Goal: Task Accomplishment & Management: Manage account settings

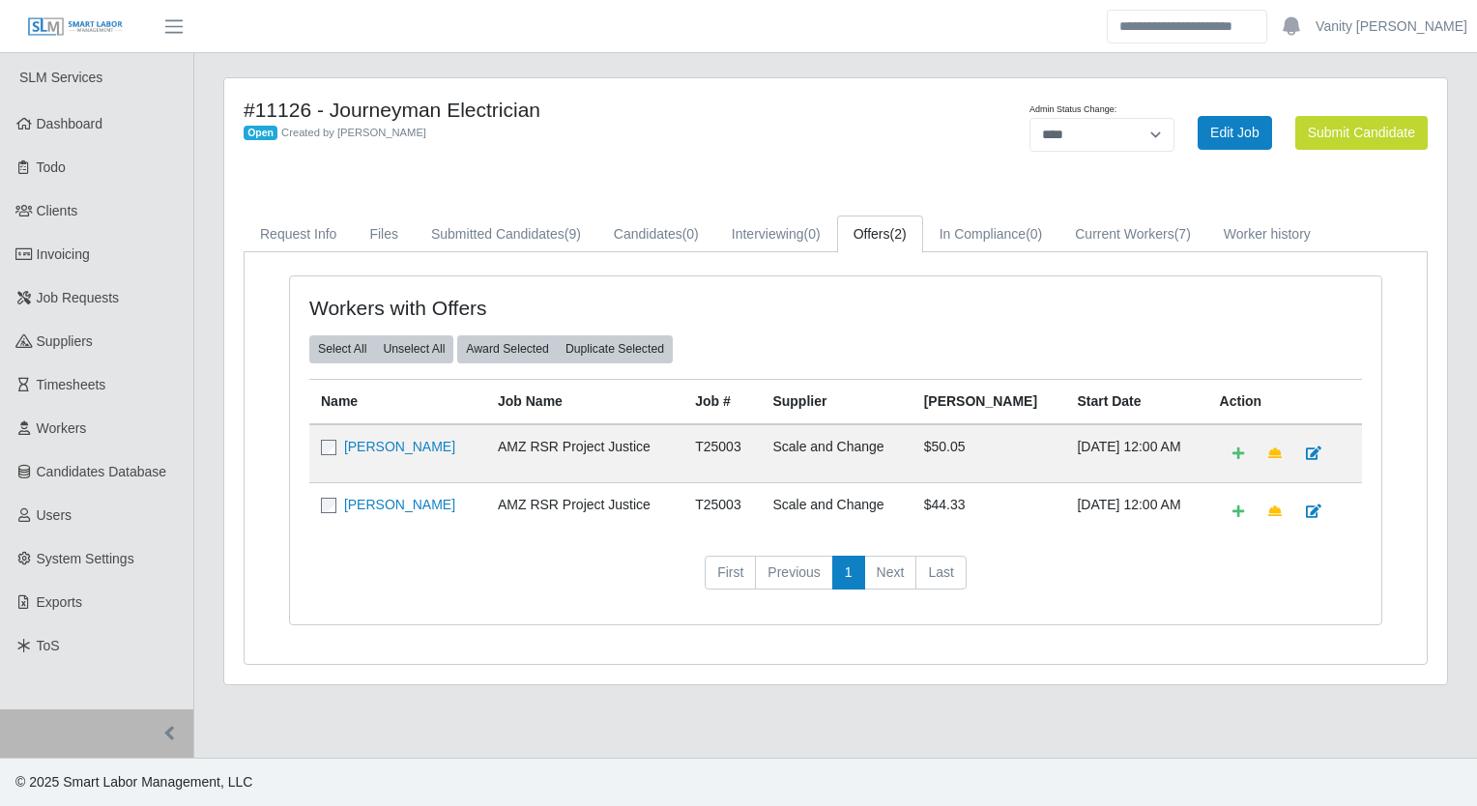
select select "****"
click at [816, 163] on div "#11126 - Journeyman Electrician Open Created by Jerrin Jaramillo" at bounding box center [583, 133] width 708 height 70
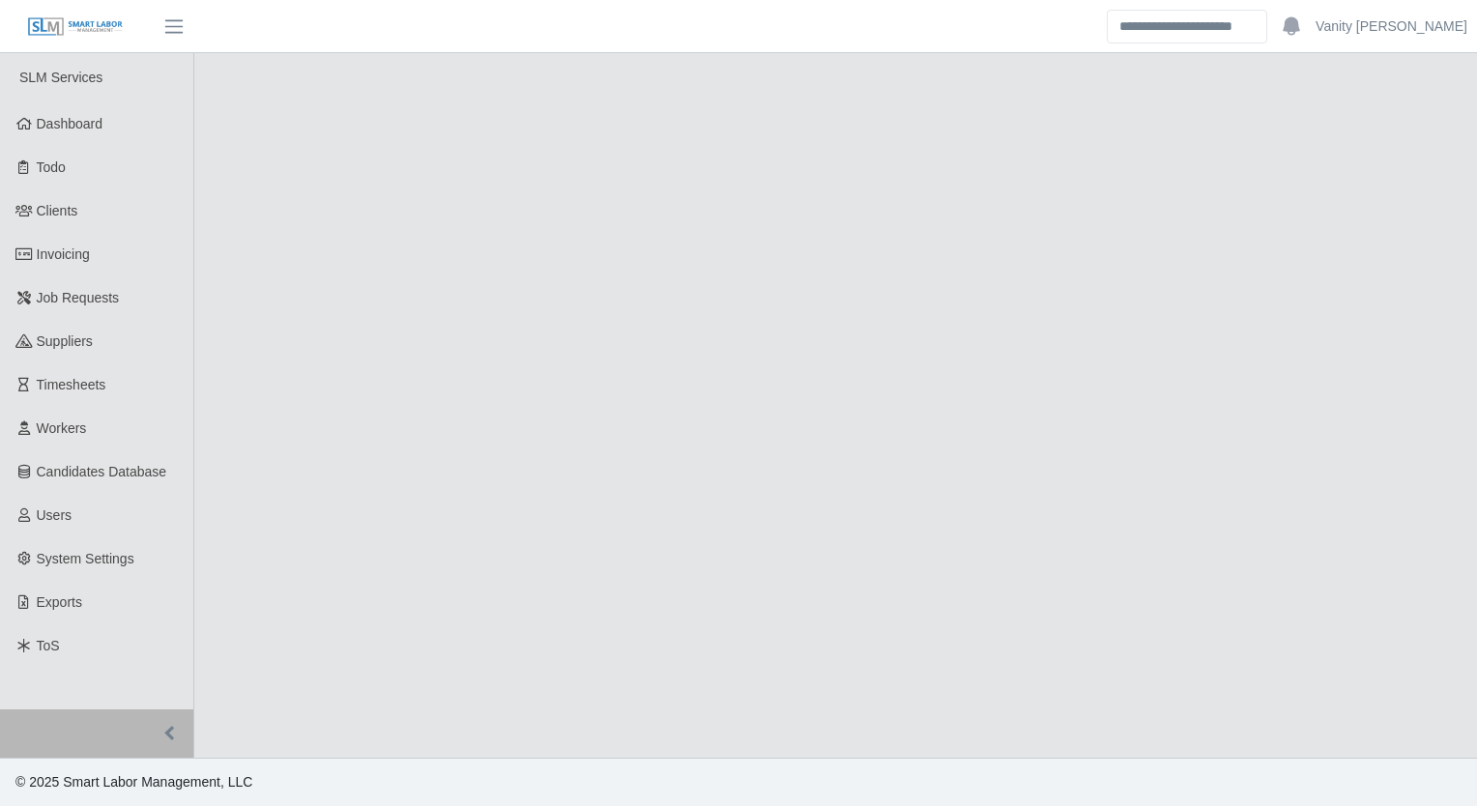
select select "****"
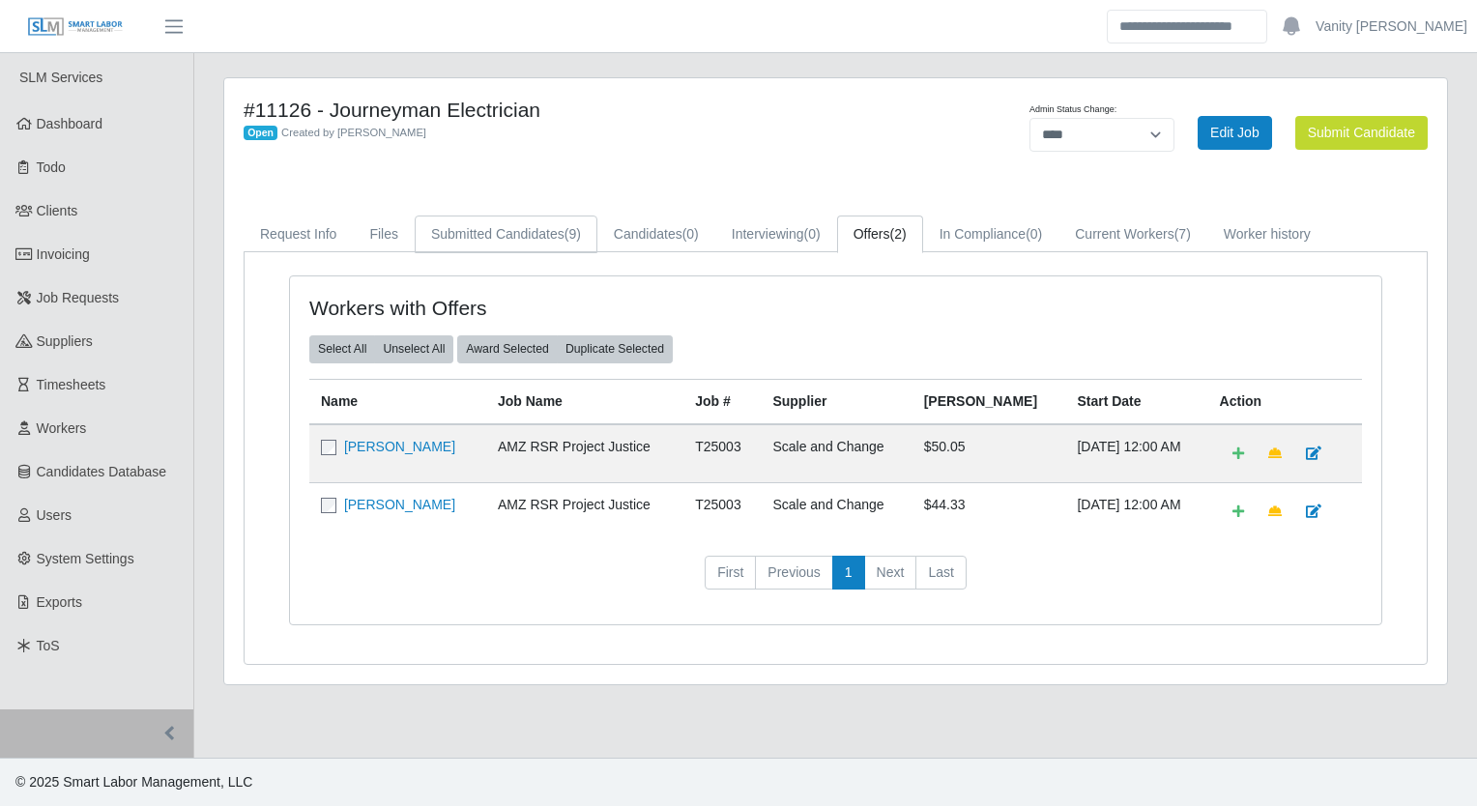
click at [512, 240] on link "Submitted Candidates (9)" at bounding box center [506, 235] width 183 height 38
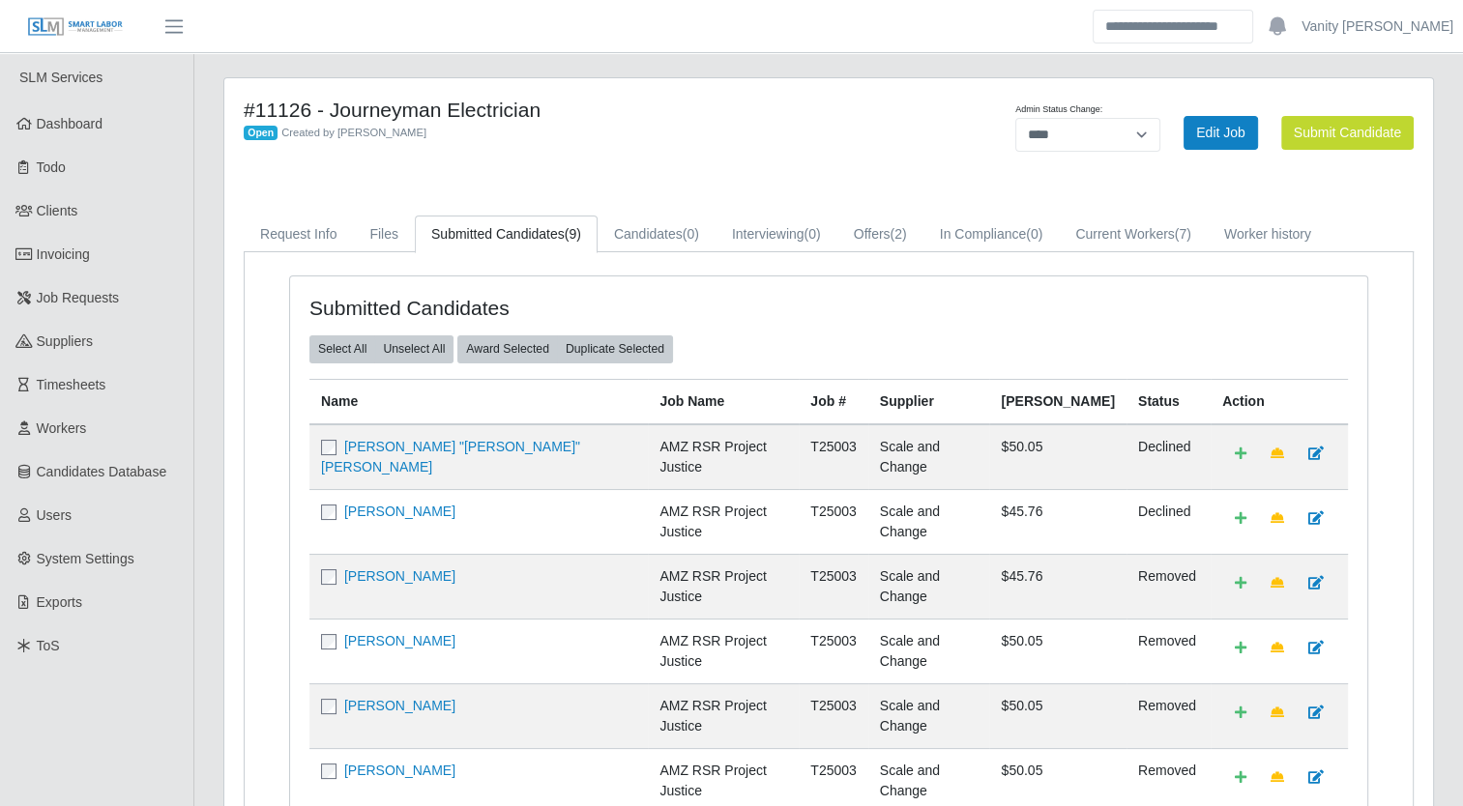
click at [718, 176] on div "#11126 - Journeyman Electrician Open Created by Jerrin Jaramillo Admin Status C…" at bounding box center [828, 614] width 1208 height 1073
click at [70, 282] on link "Job Requests" at bounding box center [96, 297] width 193 height 43
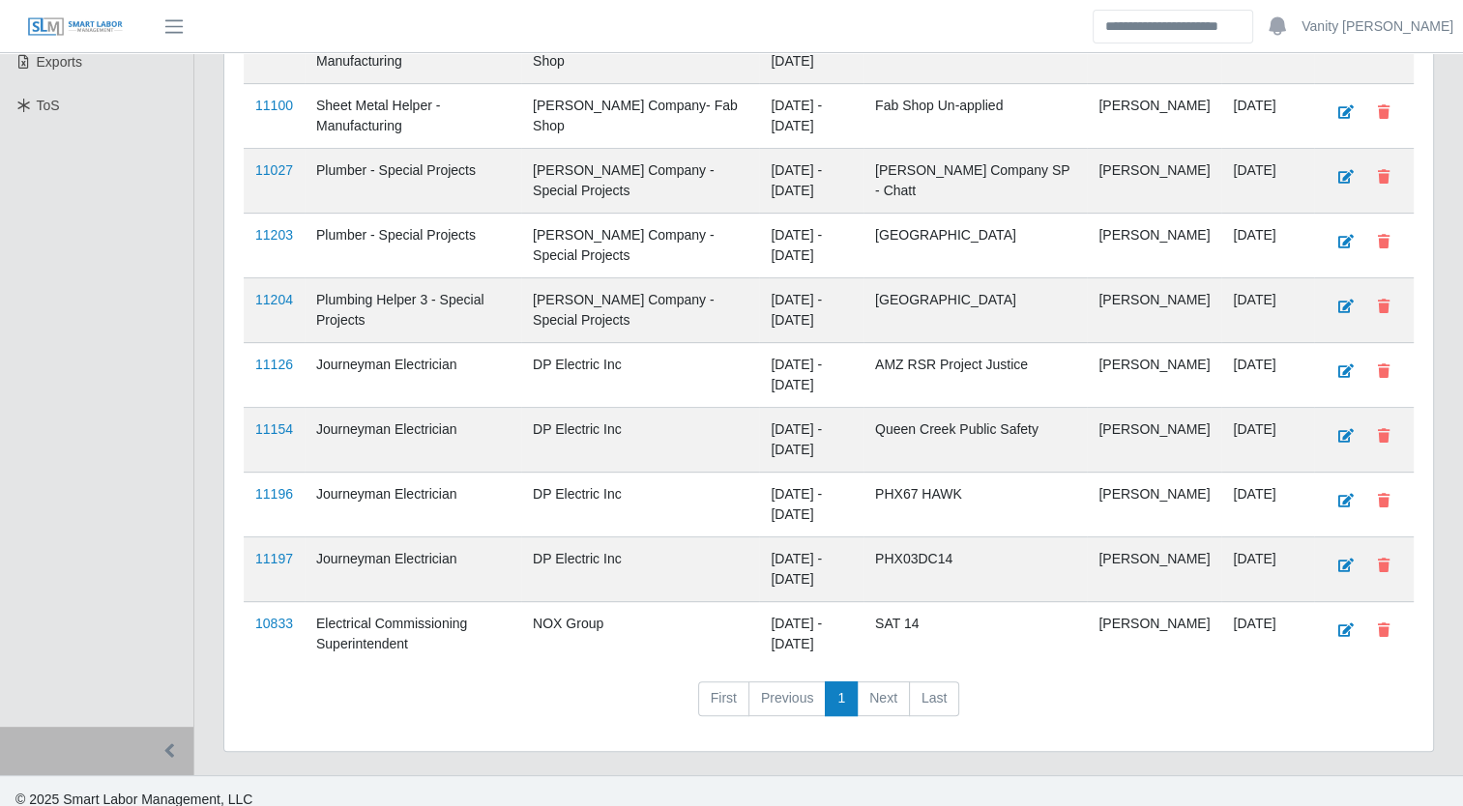
scroll to position [552, 0]
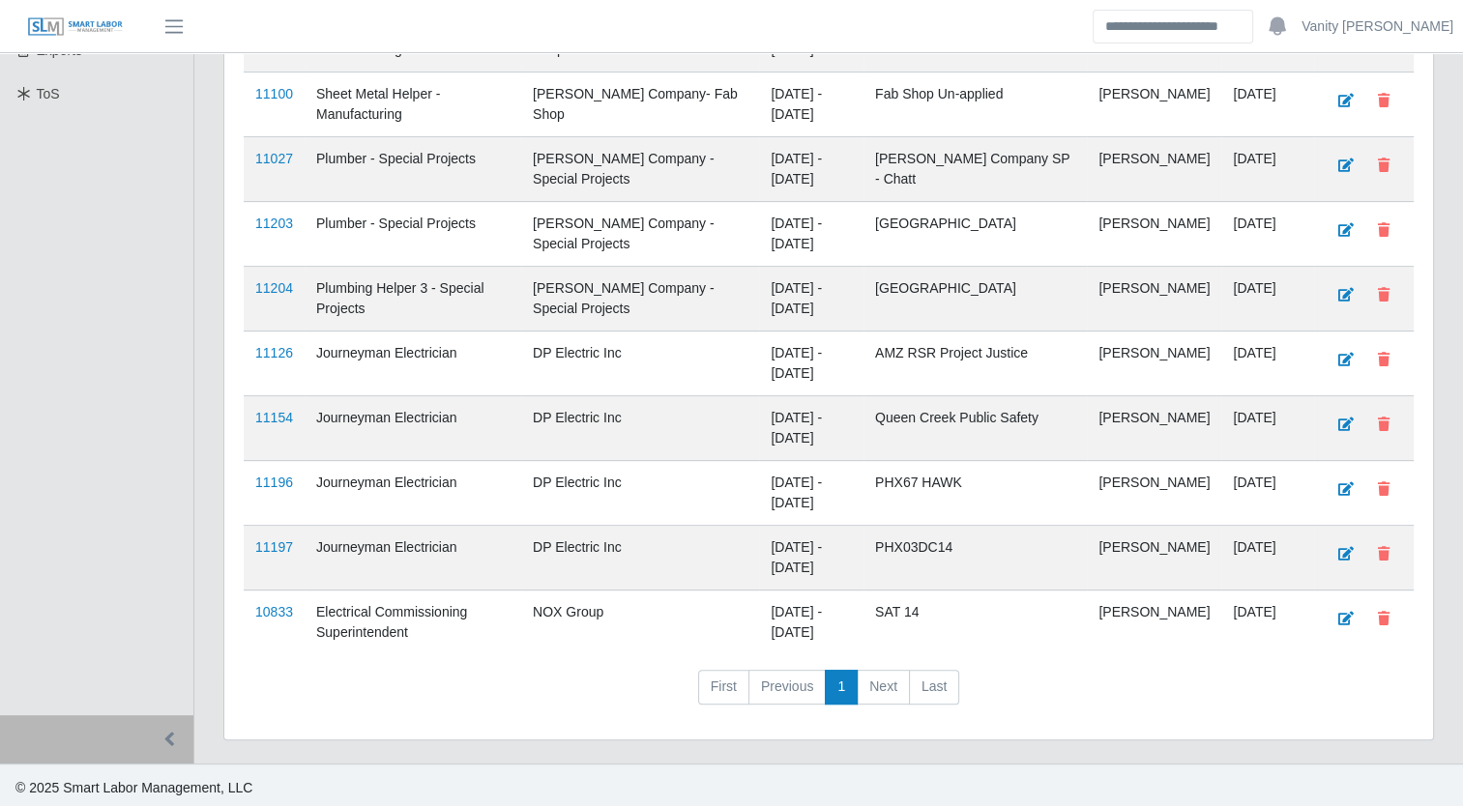
click at [114, 381] on ul "SLM Services Dashboard Todo Clients Invoicing Job Requests Suppliers Timesheets…" at bounding box center [96, 108] width 193 height 1214
click at [263, 694] on nav "First Previous 1 Next Last" at bounding box center [829, 695] width 1170 height 50
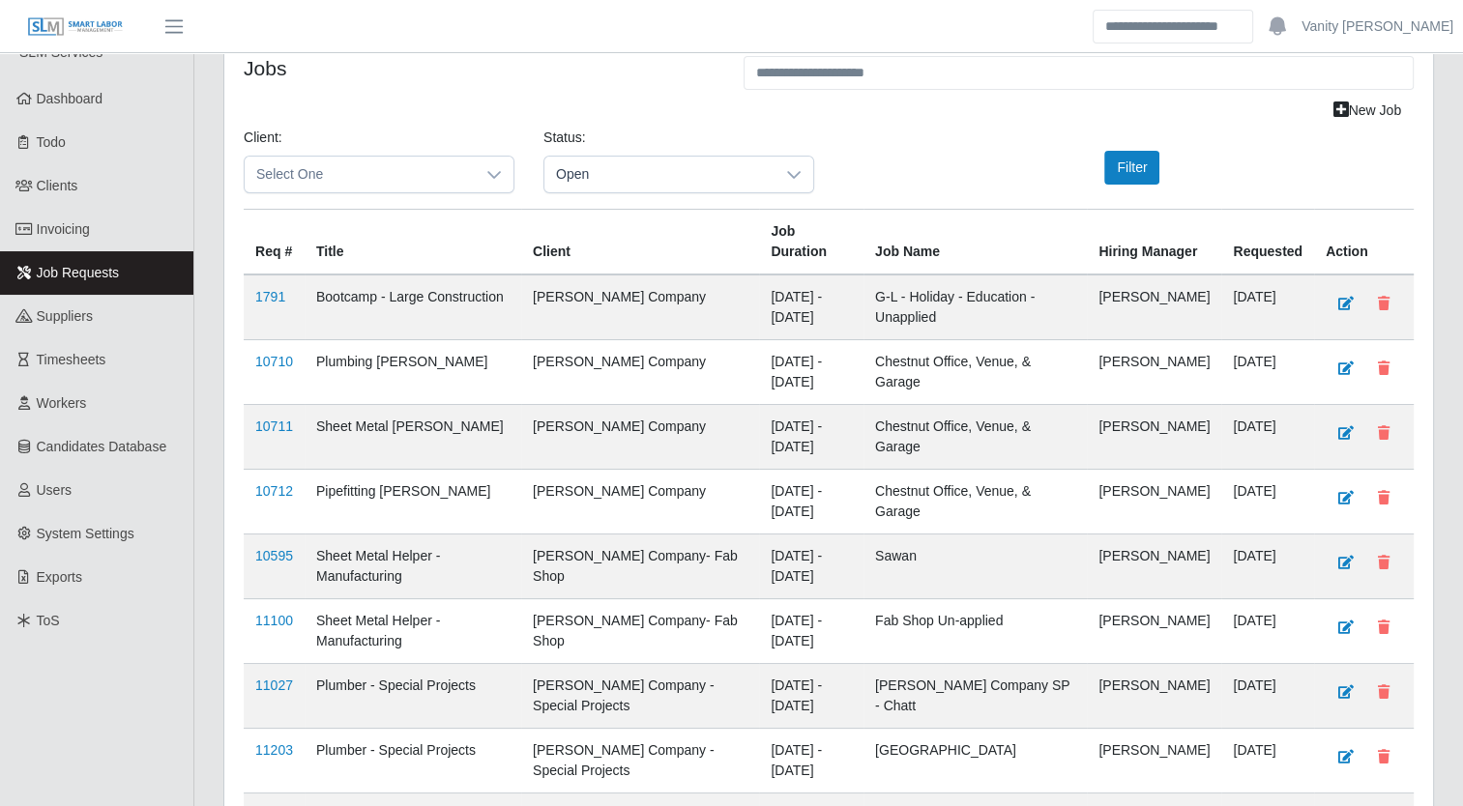
scroll to position [0, 0]
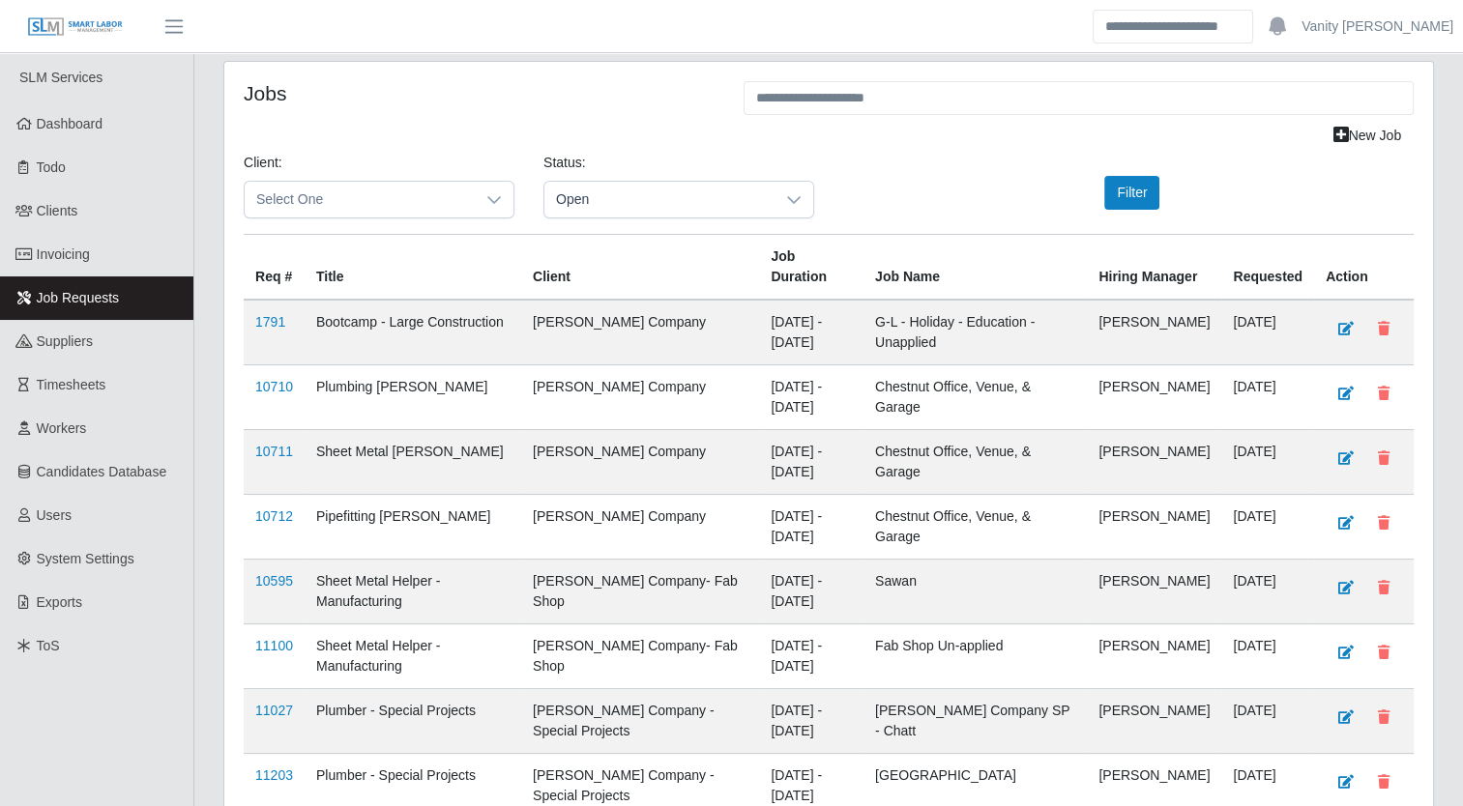
click at [607, 119] on div "New Job" at bounding box center [828, 136] width 1199 height 34
click at [668, 50] on header "Vanity Avila Account Settings Logout" at bounding box center [731, 26] width 1463 height 53
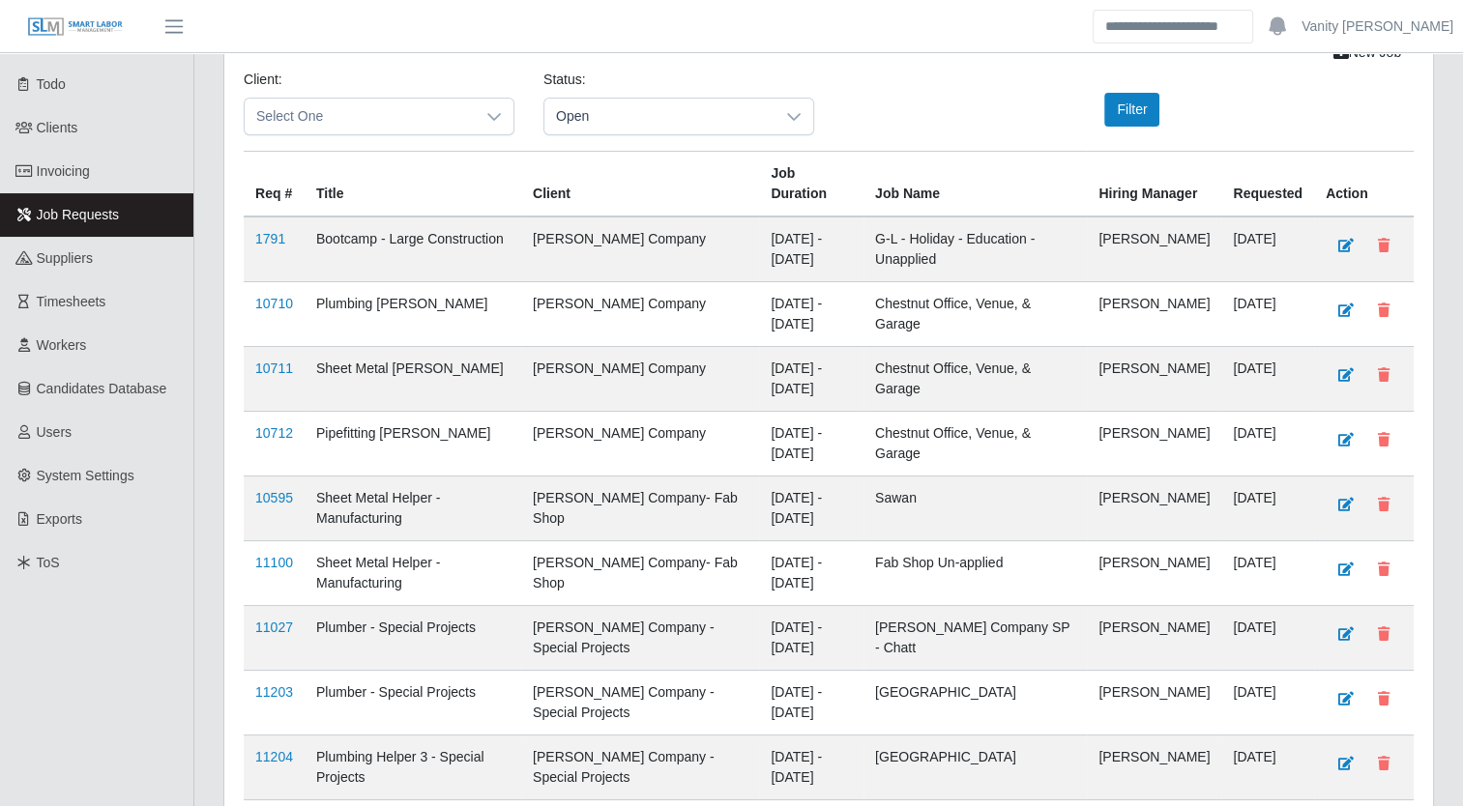
scroll to position [552, 0]
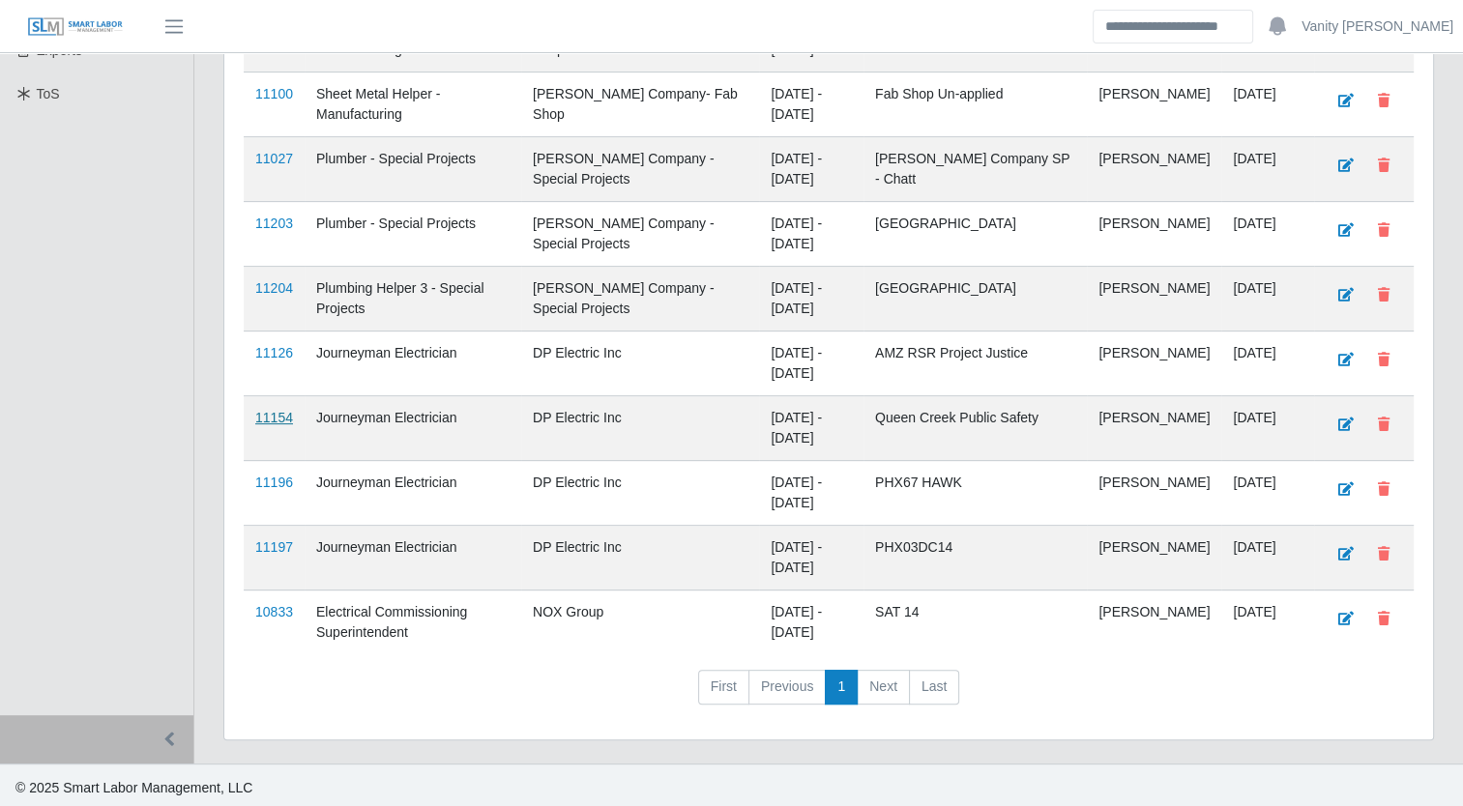
click at [274, 412] on link "11154" at bounding box center [274, 417] width 38 height 15
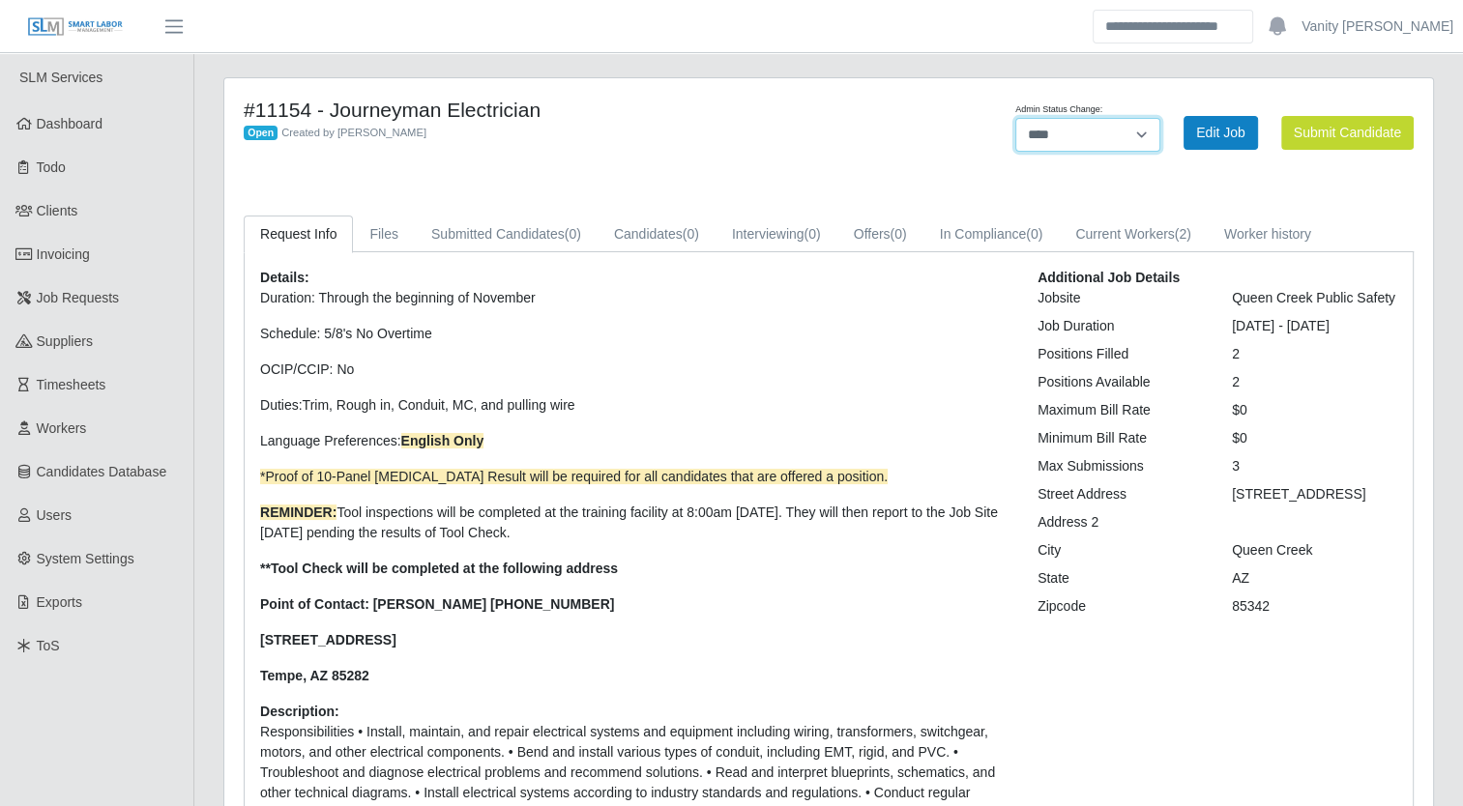
click at [1136, 129] on select "******* **** ******" at bounding box center [1087, 135] width 145 height 34
select select "******"
click at [1160, 118] on select "******* **** ******" at bounding box center [1087, 135] width 145 height 34
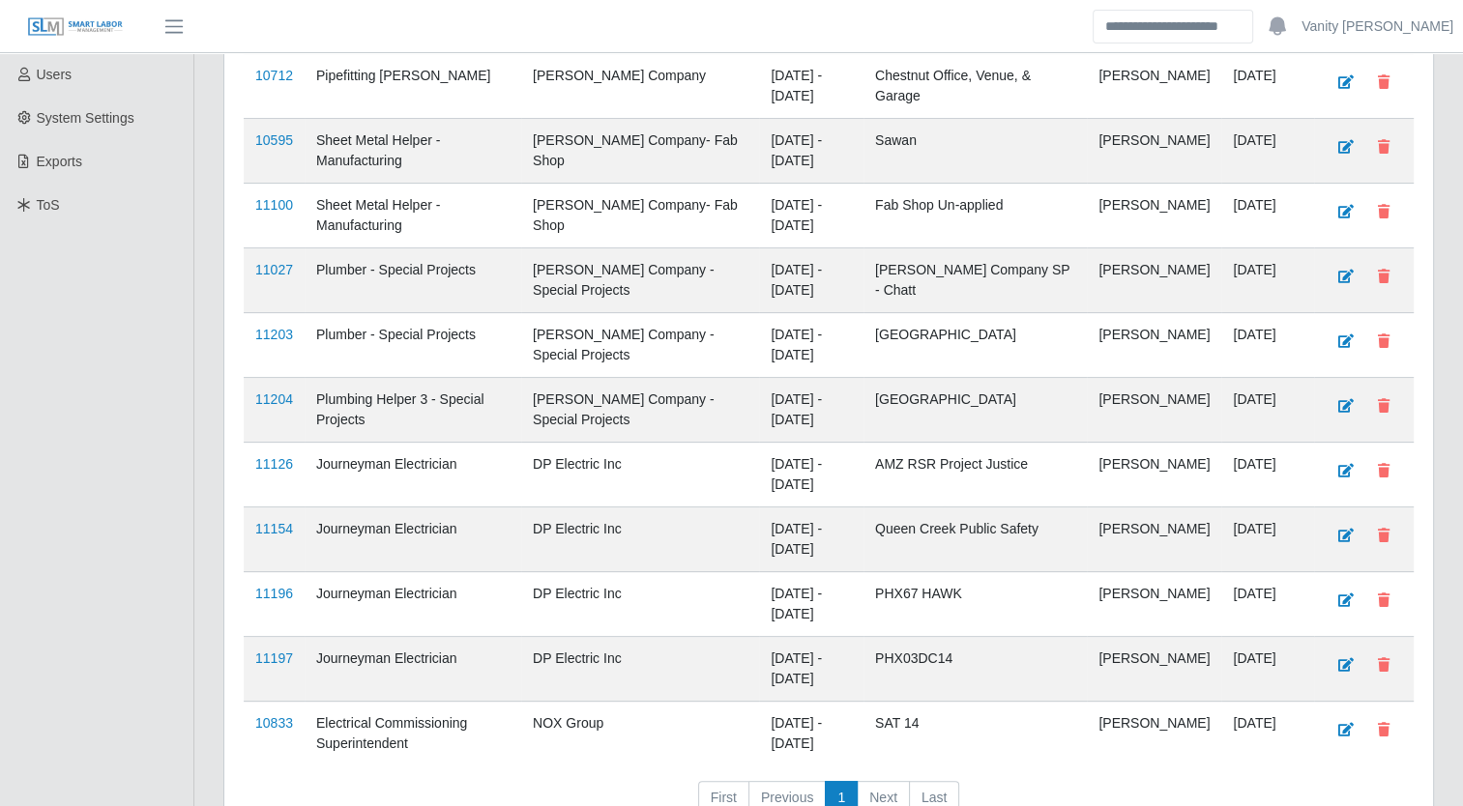
scroll to position [483, 0]
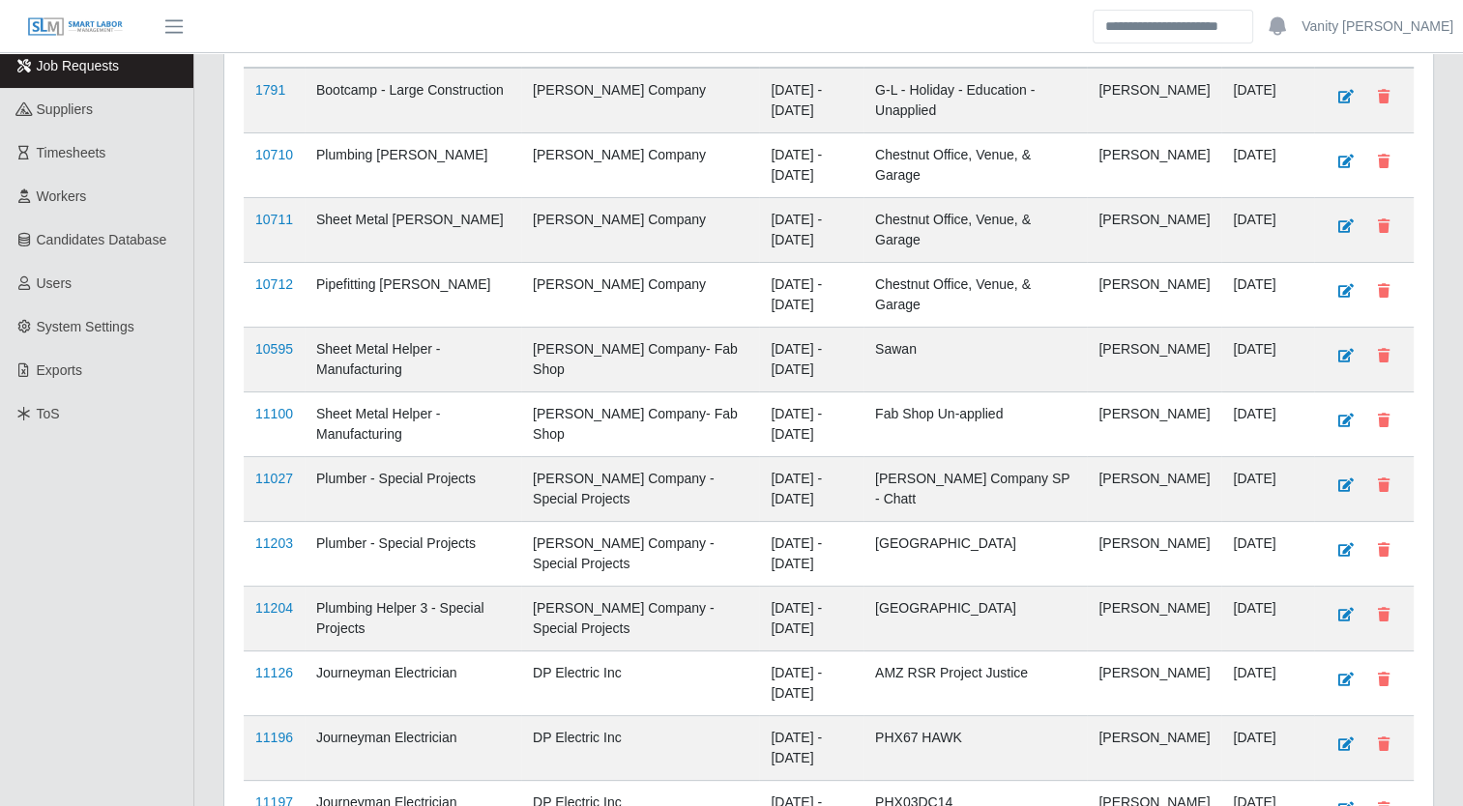
scroll to position [387, 0]
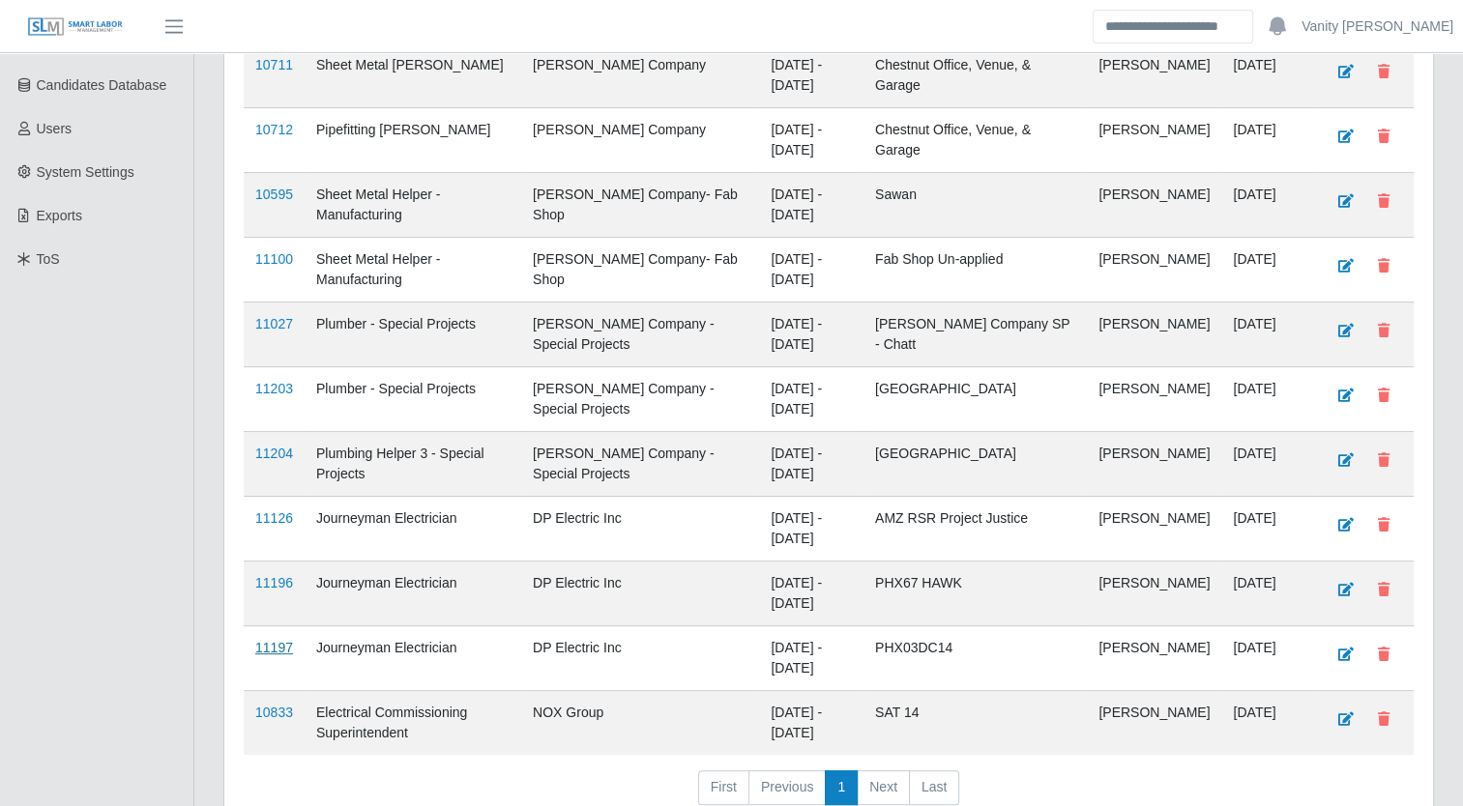
click at [267, 644] on link "11197" at bounding box center [274, 647] width 38 height 15
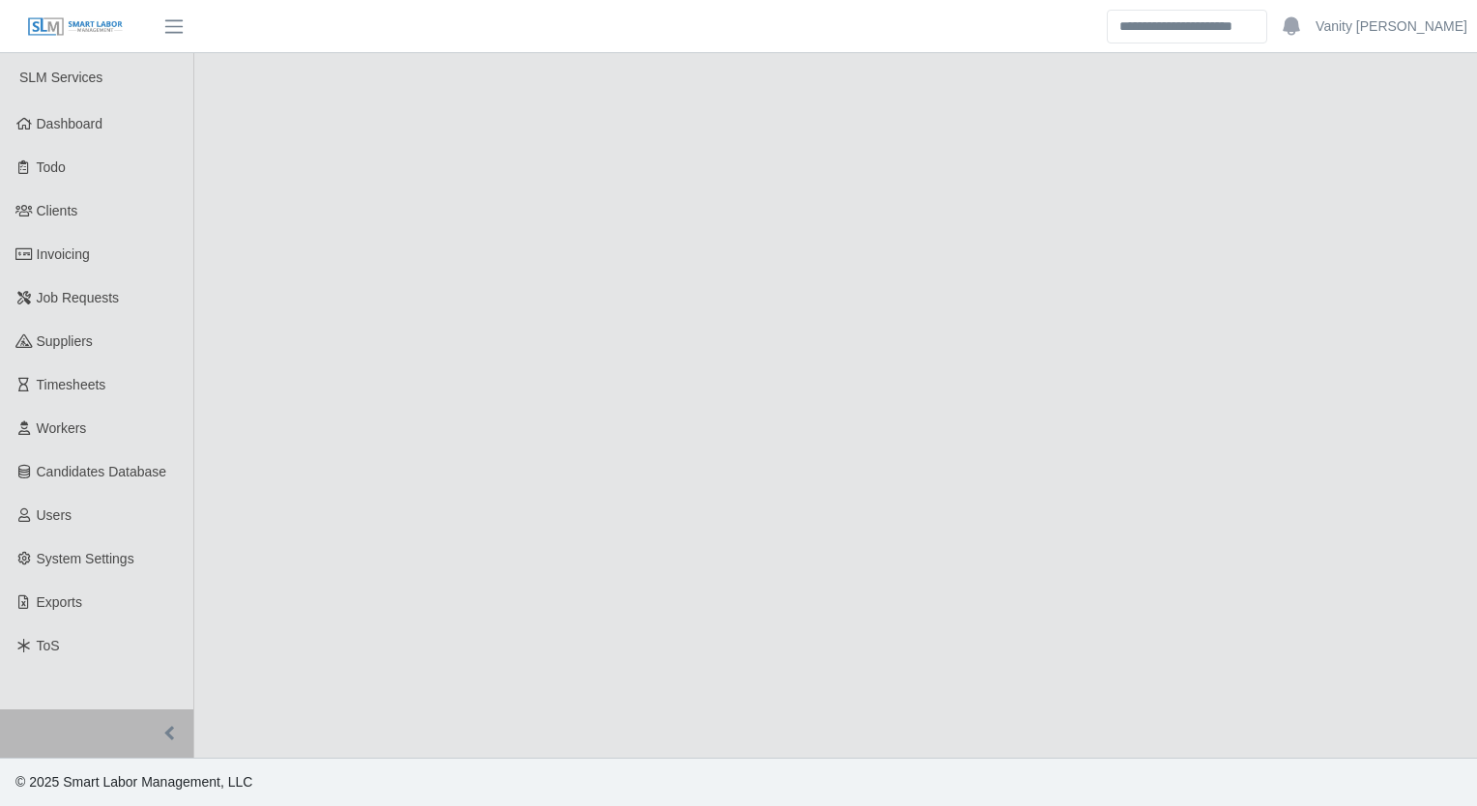
select select "****"
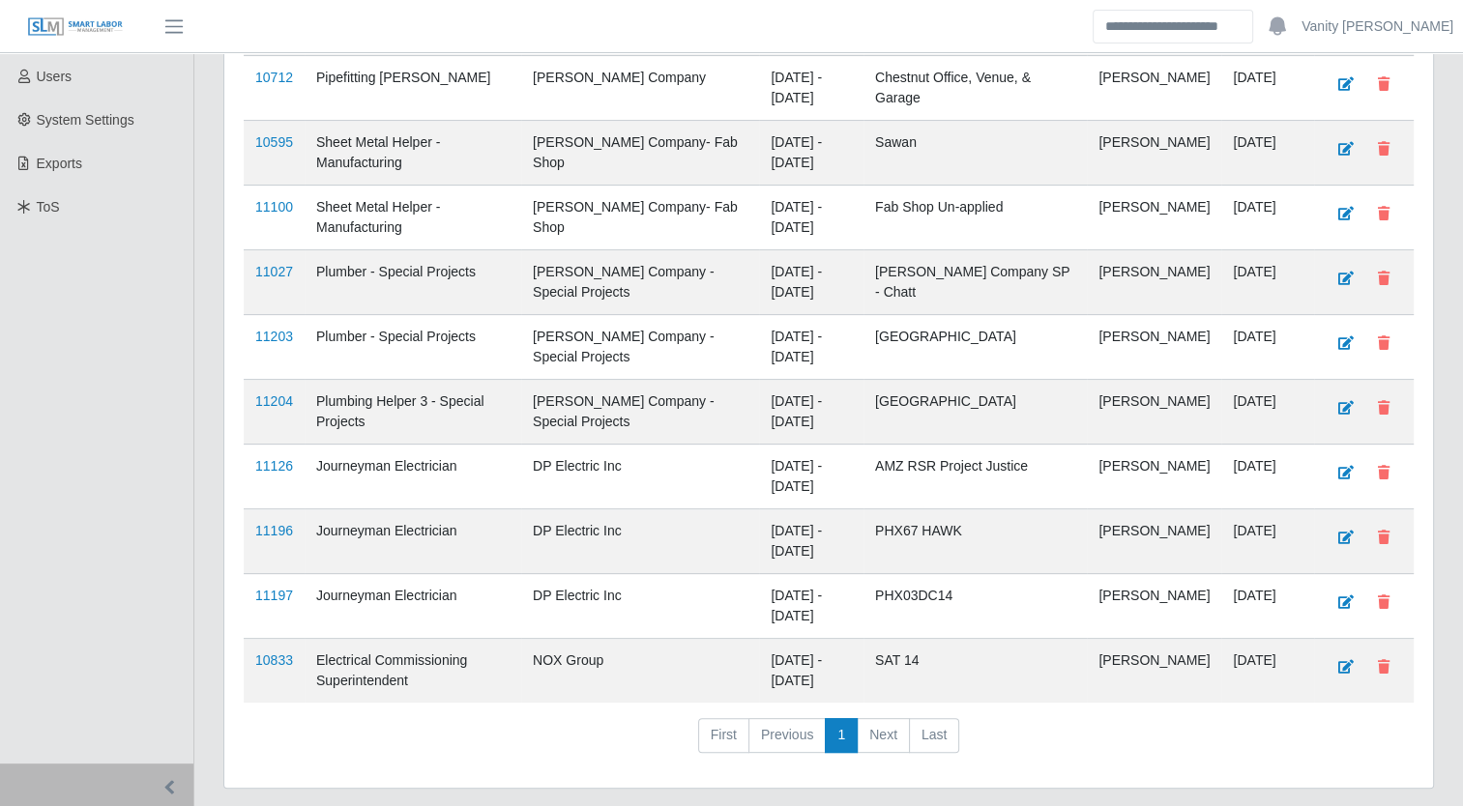
scroll to position [487, 0]
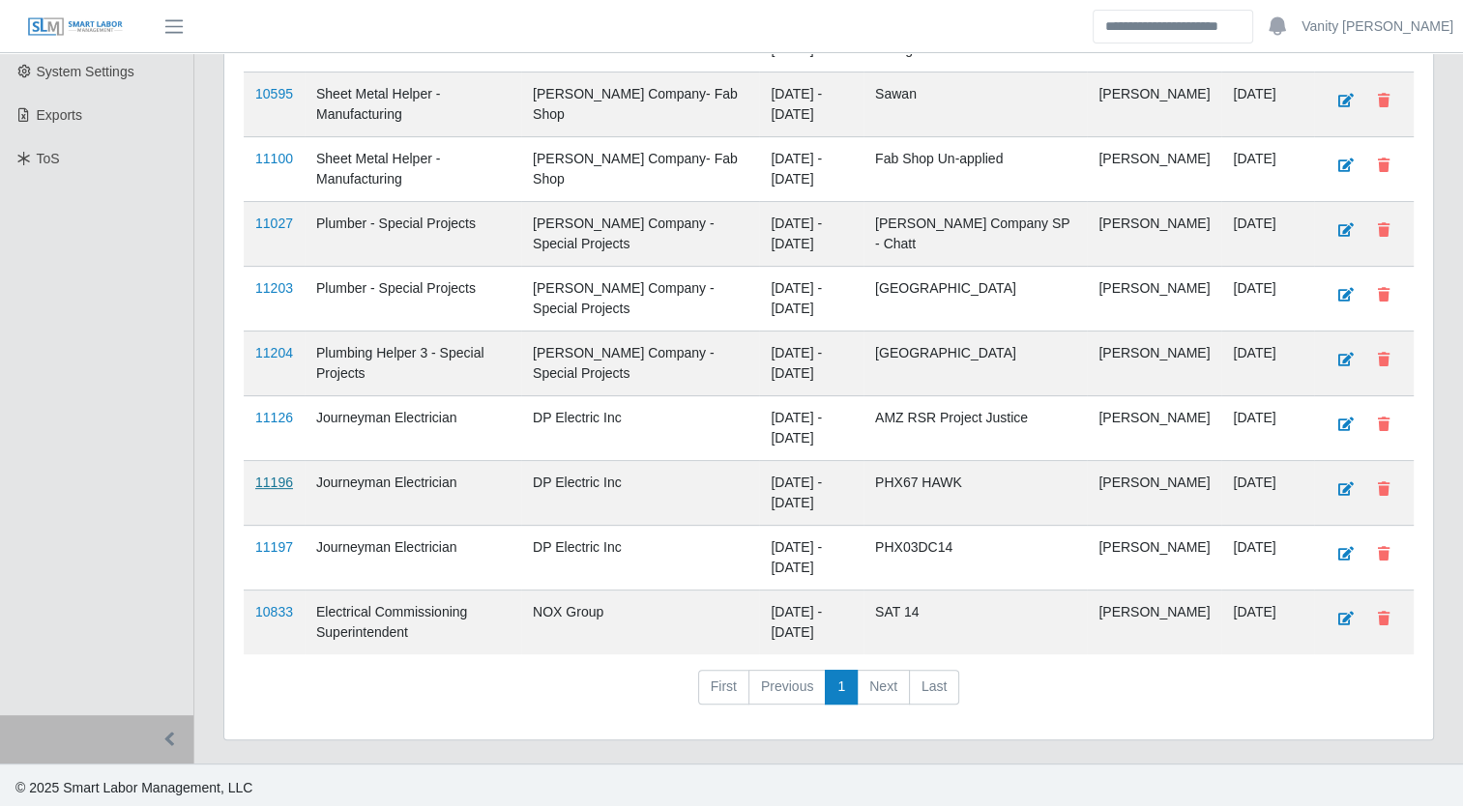
click at [279, 481] on link "11196" at bounding box center [274, 482] width 38 height 15
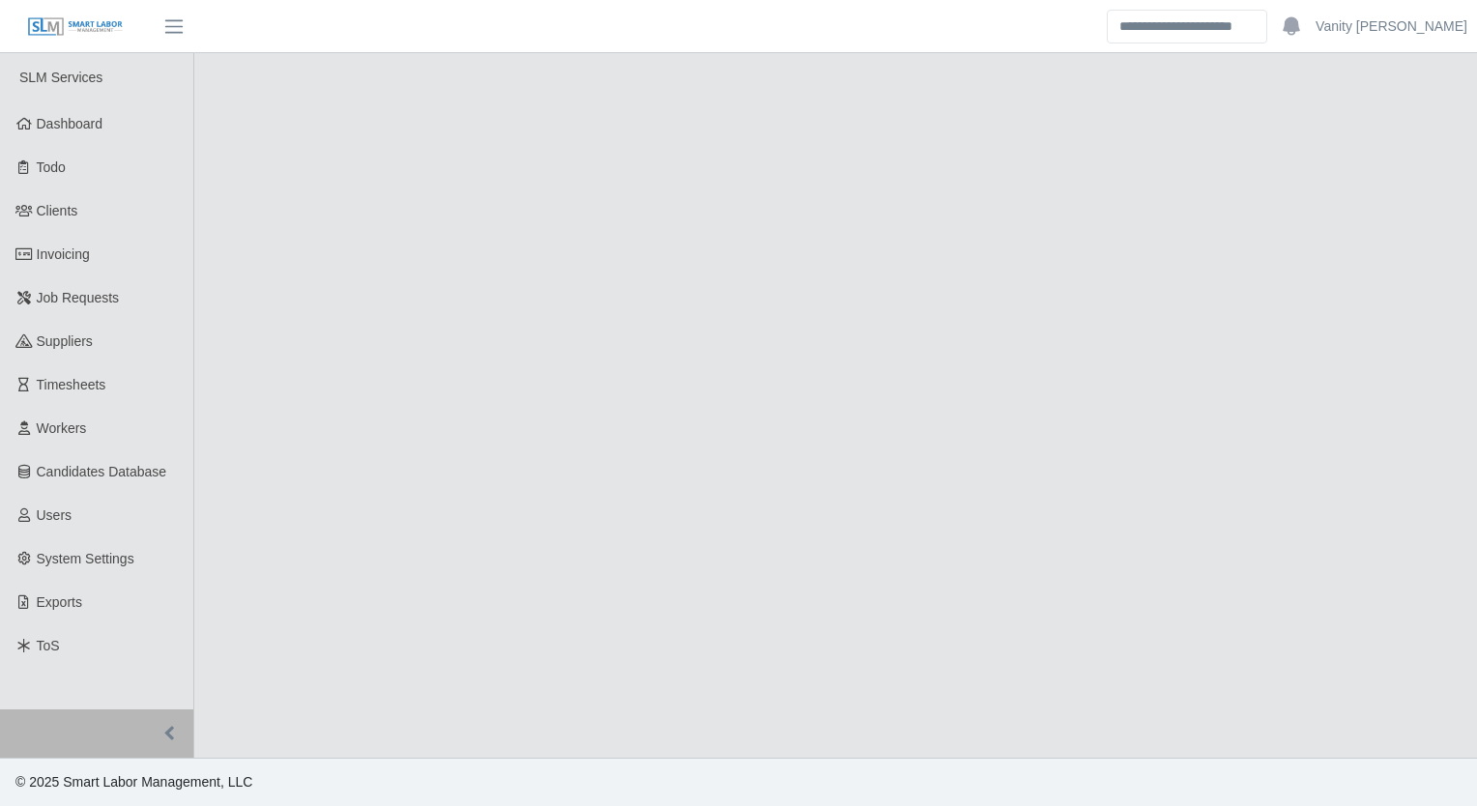
select select "****"
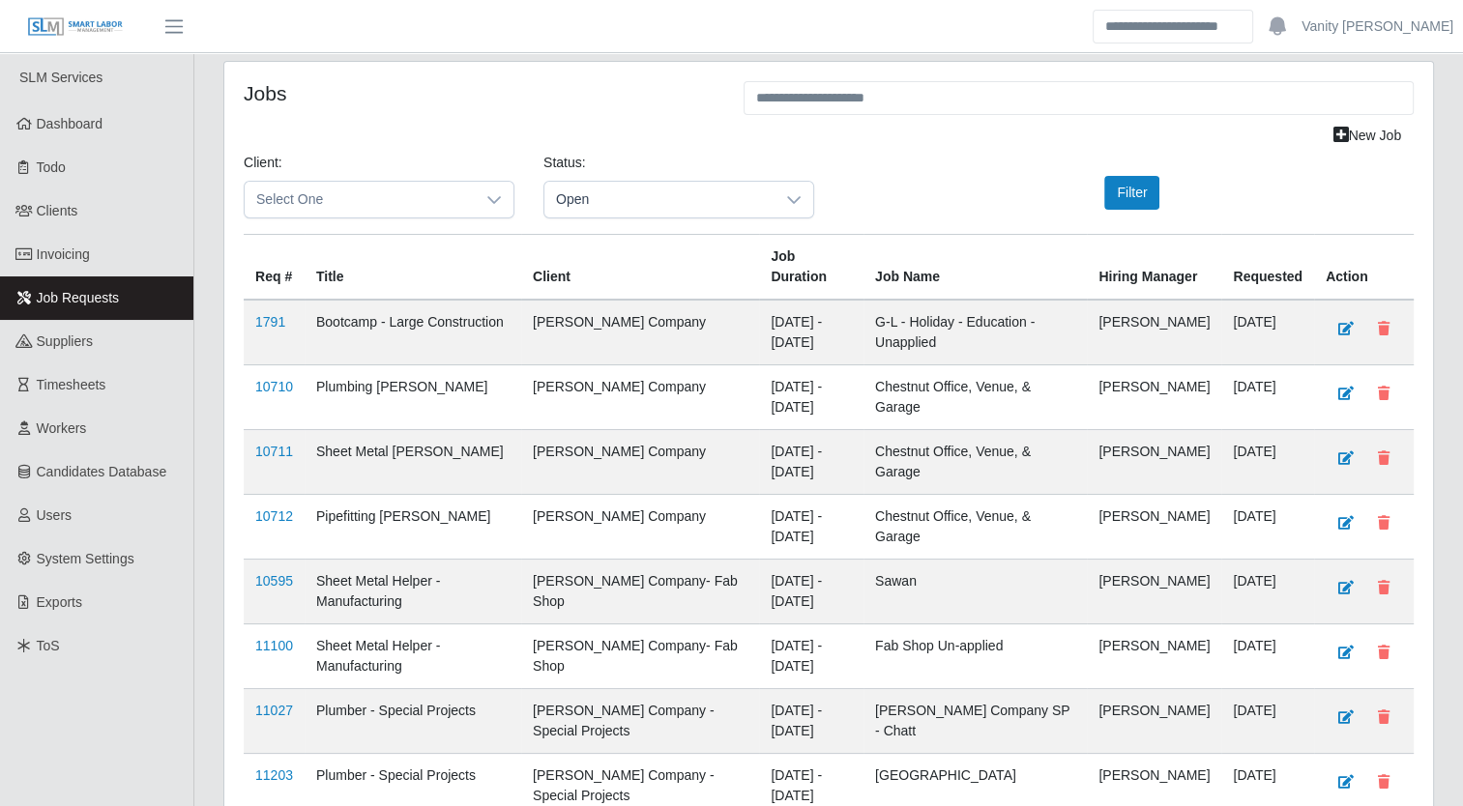
click at [652, 149] on div "New Job" at bounding box center [828, 136] width 1199 height 34
click at [652, 87] on h4 "Jobs" at bounding box center [479, 93] width 471 height 24
click at [311, 88] on h4 "Jobs" at bounding box center [479, 93] width 471 height 24
click at [588, 88] on h4 "Jobs" at bounding box center [479, 93] width 471 height 24
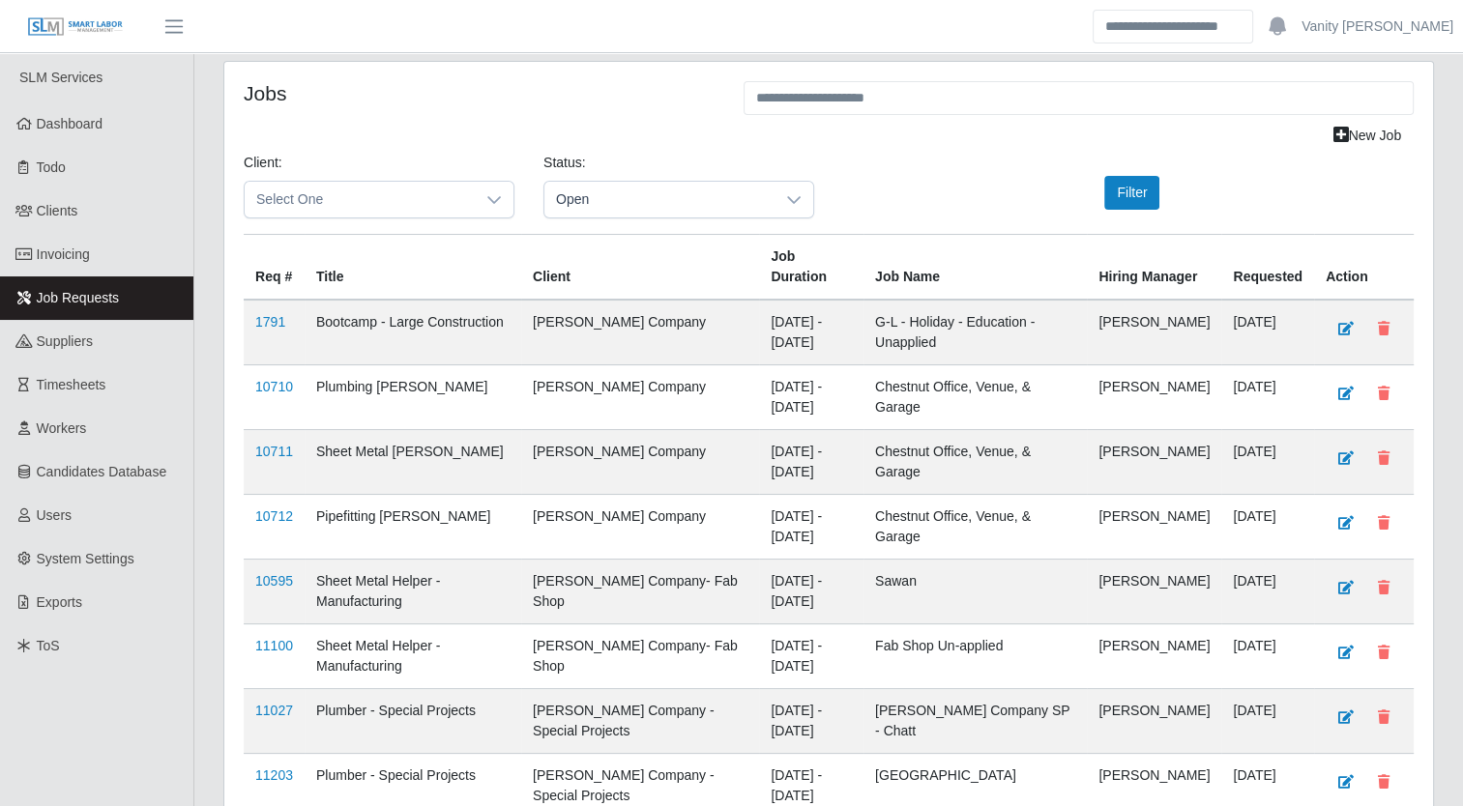
click at [590, 72] on div "Jobs New Job Client: Select One Status: Open Filter Req # Title Client Job Dura…" at bounding box center [828, 644] width 1208 height 1165
click at [905, 188] on div "Client: Select One Status: Open Filter" at bounding box center [828, 193] width 1199 height 81
click at [855, 168] on div "Client: Select One Status: Open Filter" at bounding box center [828, 193] width 1199 height 81
click at [688, 114] on div "Jobs" at bounding box center [479, 100] width 500 height 38
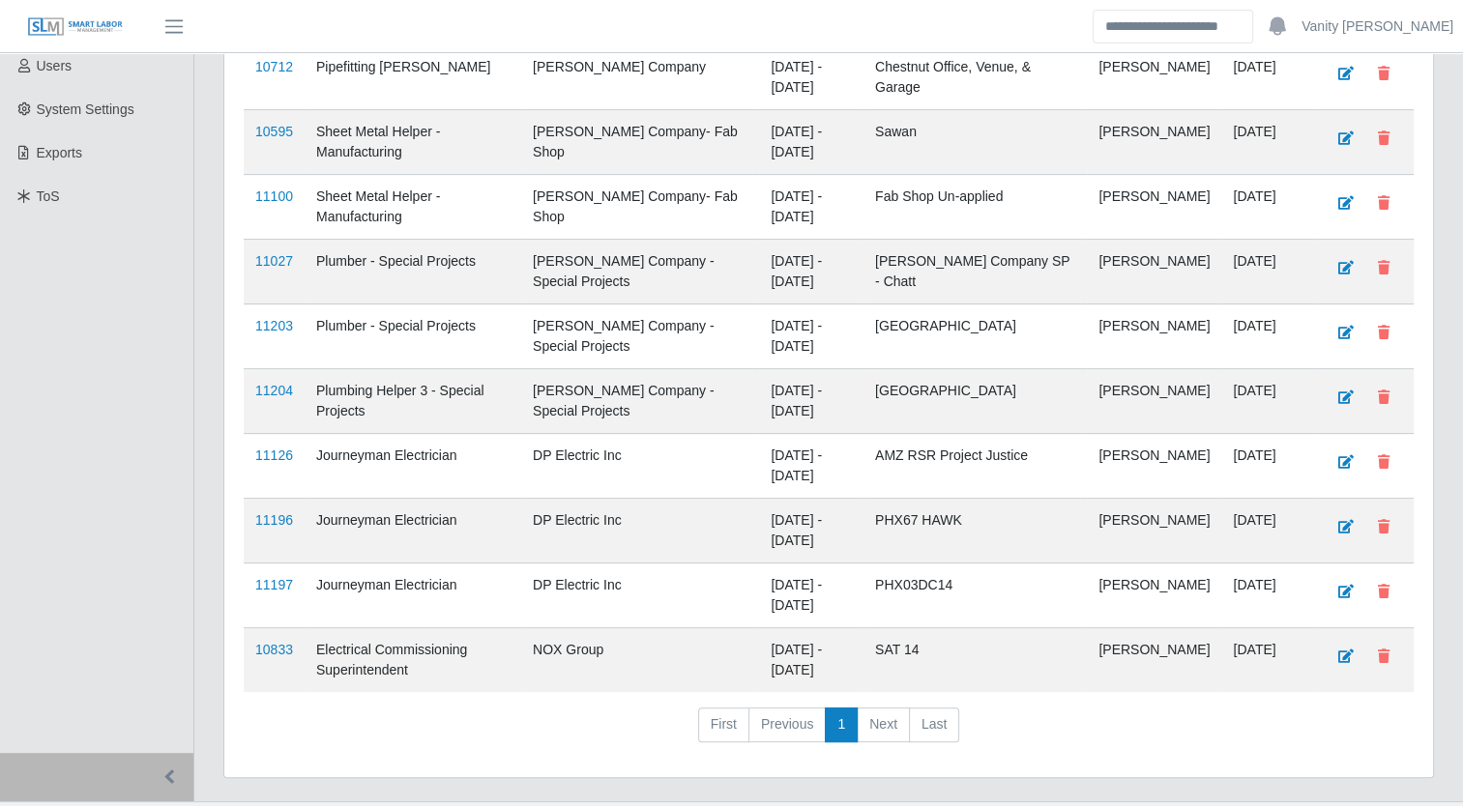
scroll to position [487, 0]
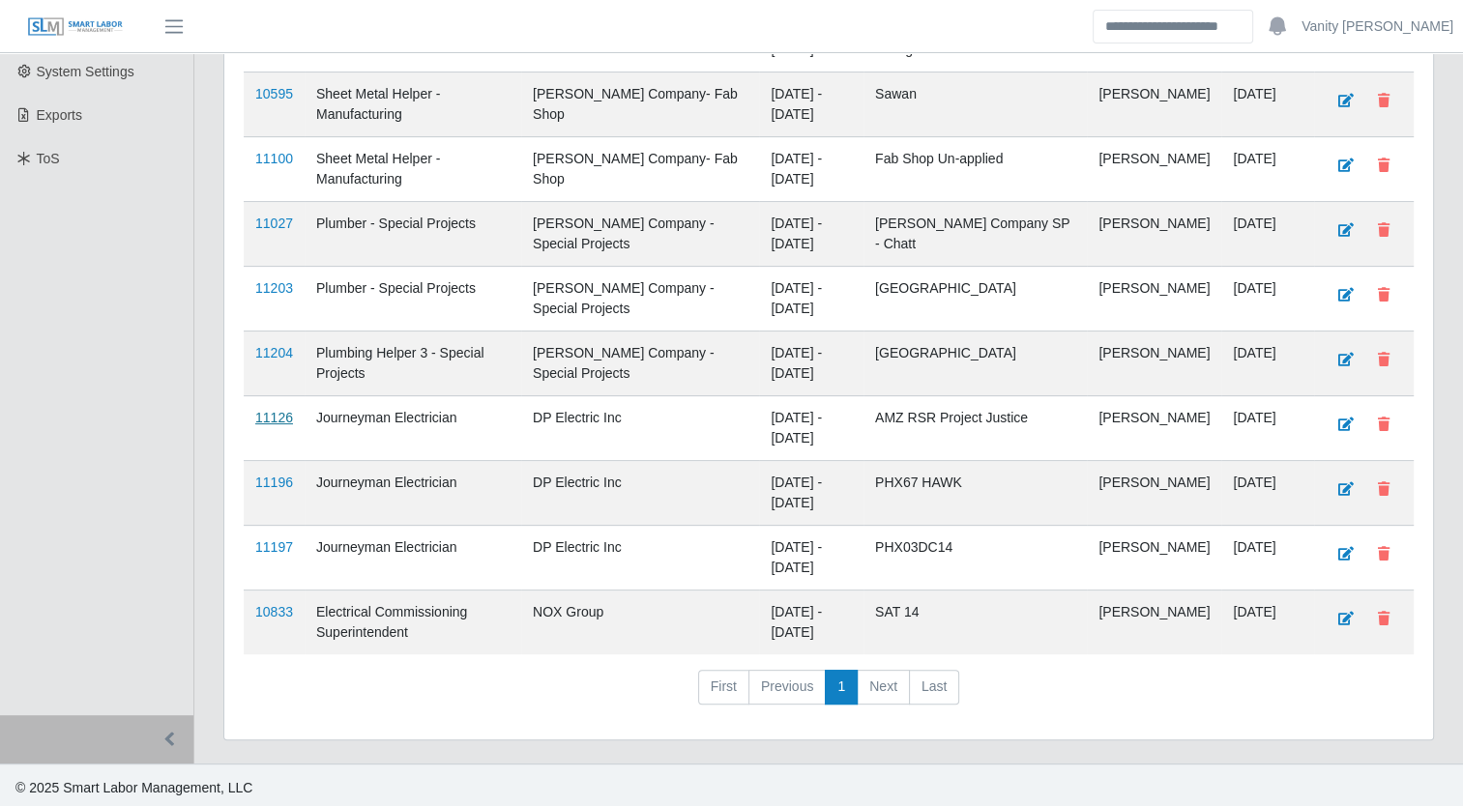
click at [268, 412] on link "11126" at bounding box center [274, 417] width 38 height 15
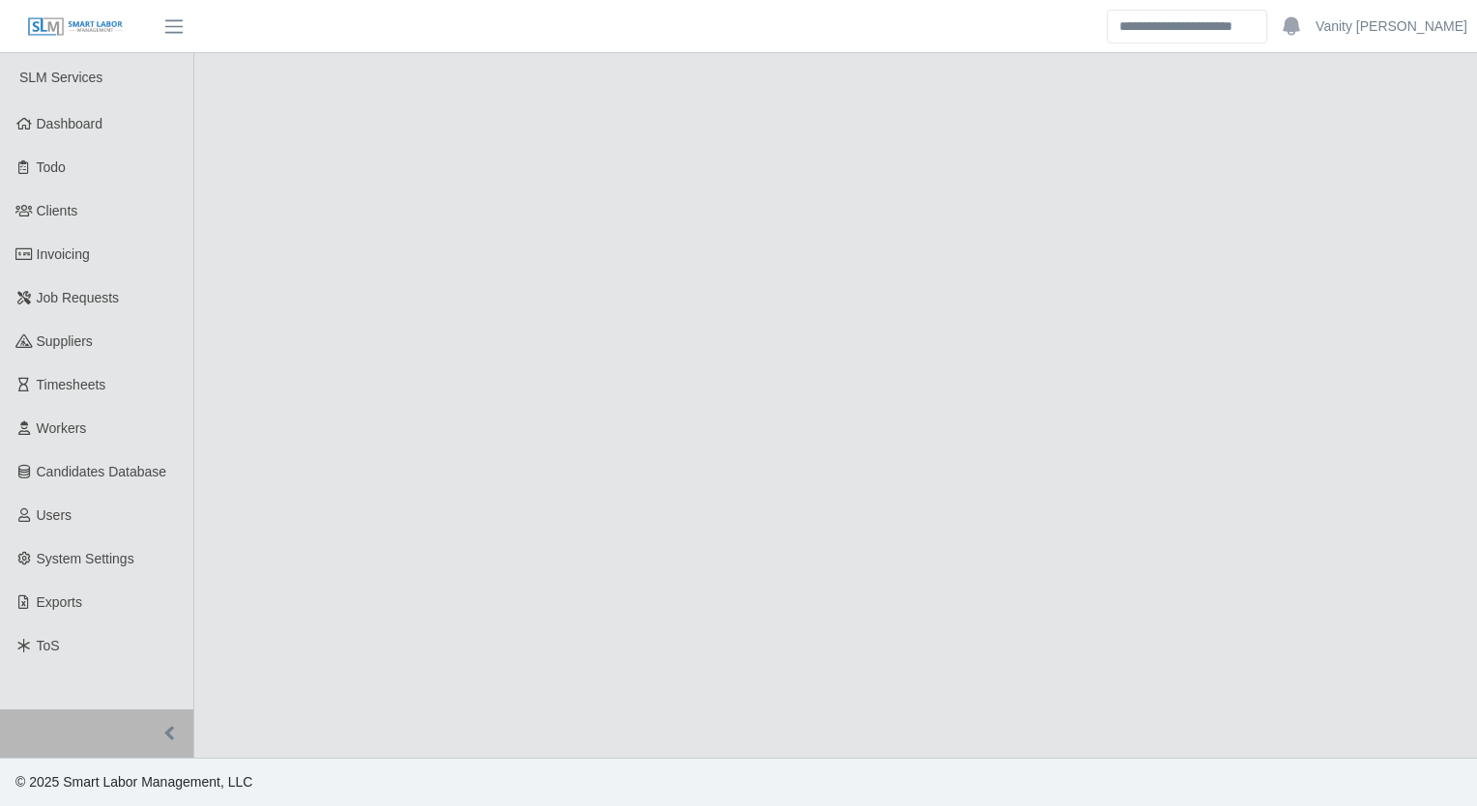
select select "****"
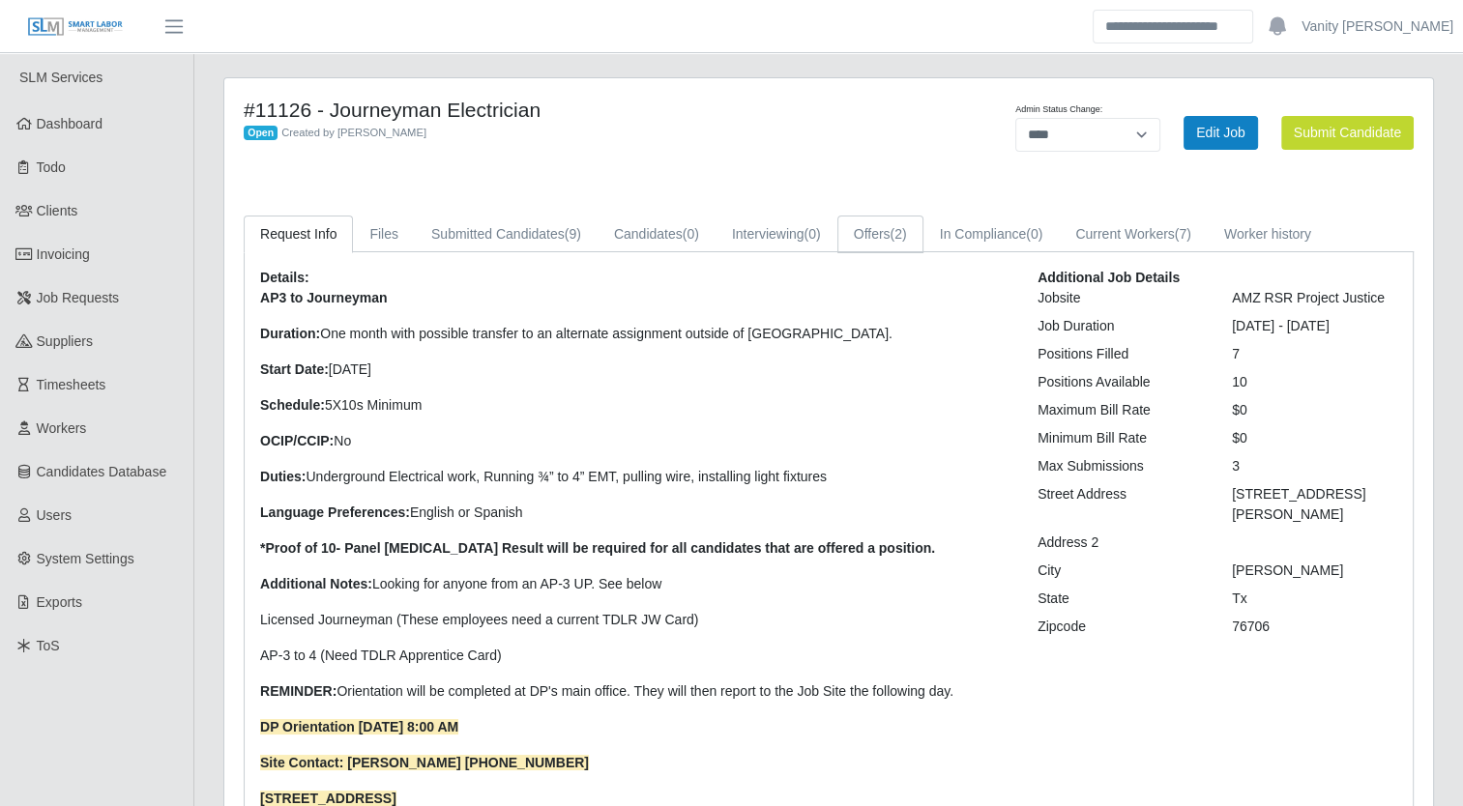
click at [871, 235] on link "Offers (2)" at bounding box center [880, 235] width 86 height 38
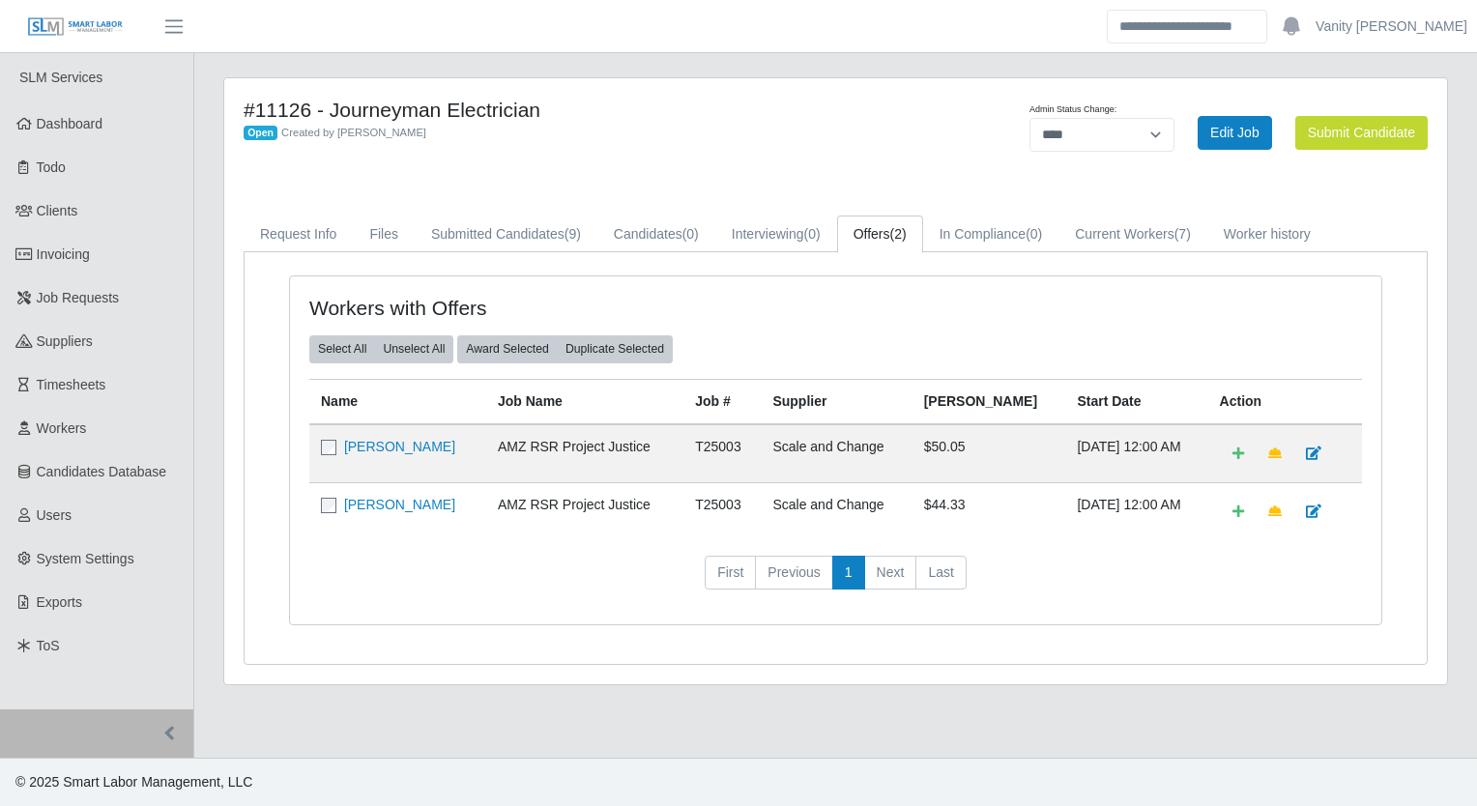
click at [742, 122] on div "Open Created by Jerrin Jaramillo" at bounding box center [583, 132] width 679 height 20
click at [772, 132] on div "Open Created by Jerrin Jaramillo" at bounding box center [583, 132] width 679 height 20
click at [785, 114] on h4 "#11126 - Journeyman Electrician" at bounding box center [583, 110] width 679 height 24
click at [61, 304] on span "Job Requests" at bounding box center [78, 297] width 83 height 15
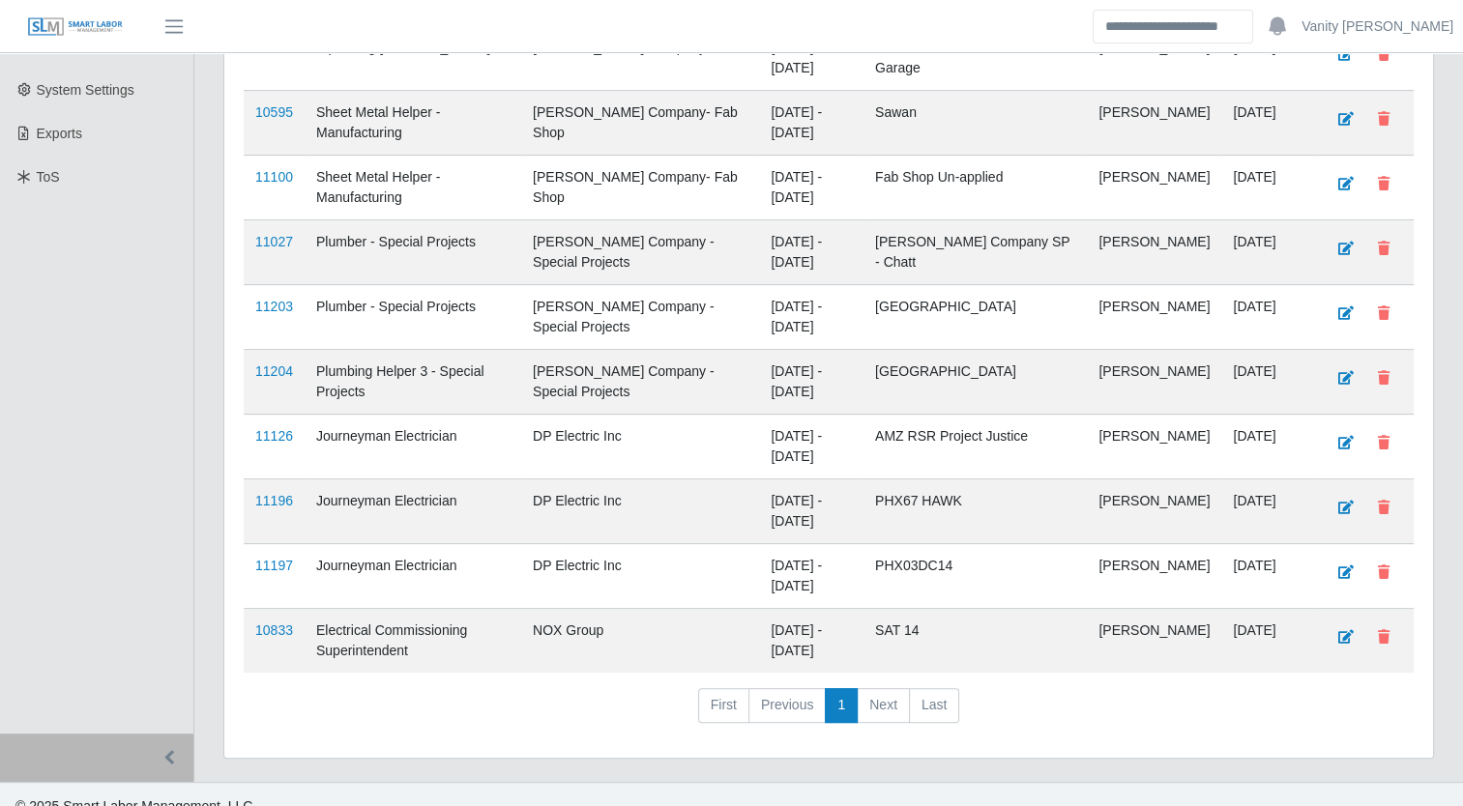
scroll to position [487, 0]
